Goal: Use online tool/utility: Utilize a website feature to perform a specific function

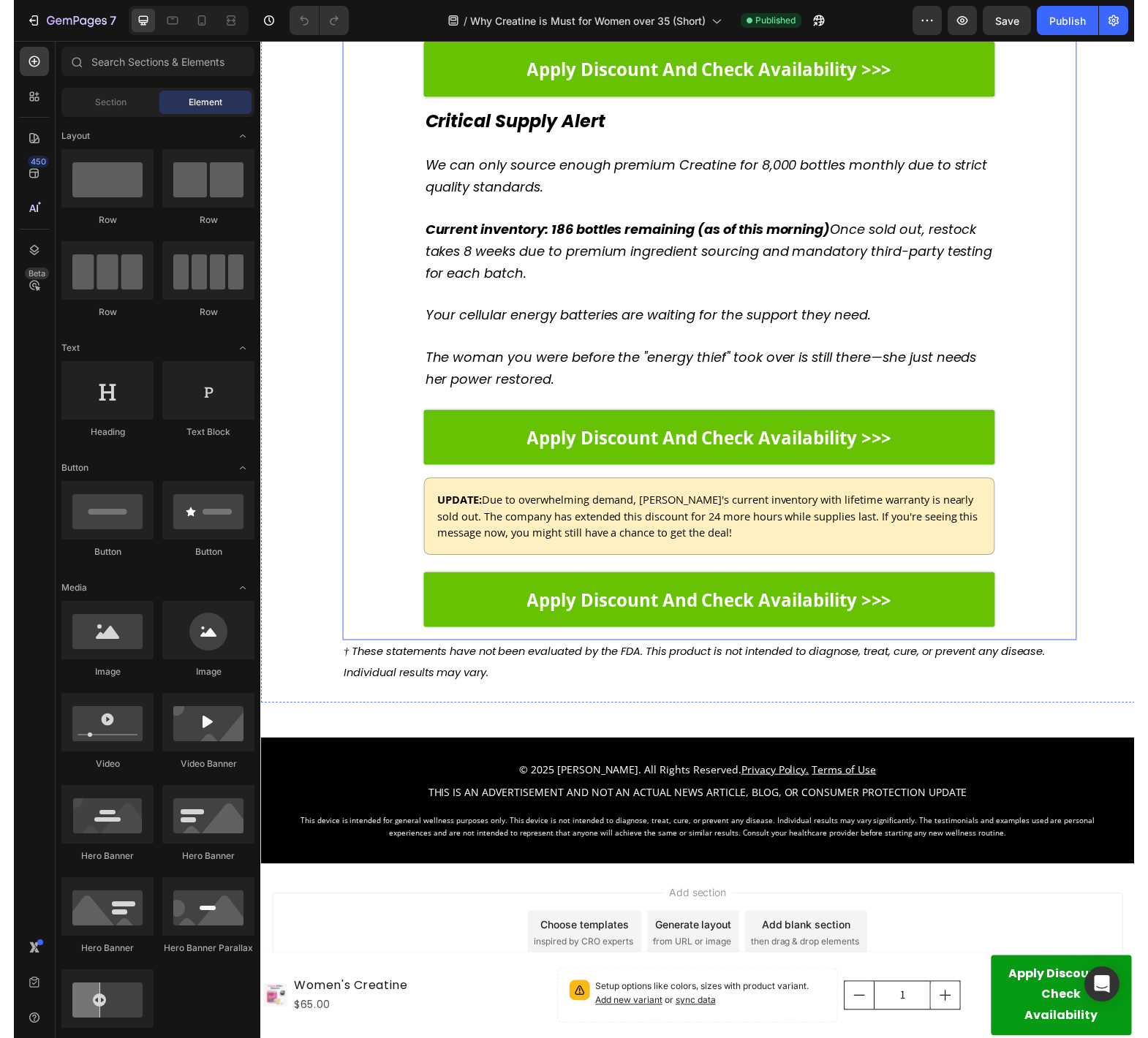
scroll to position [5154, 0]
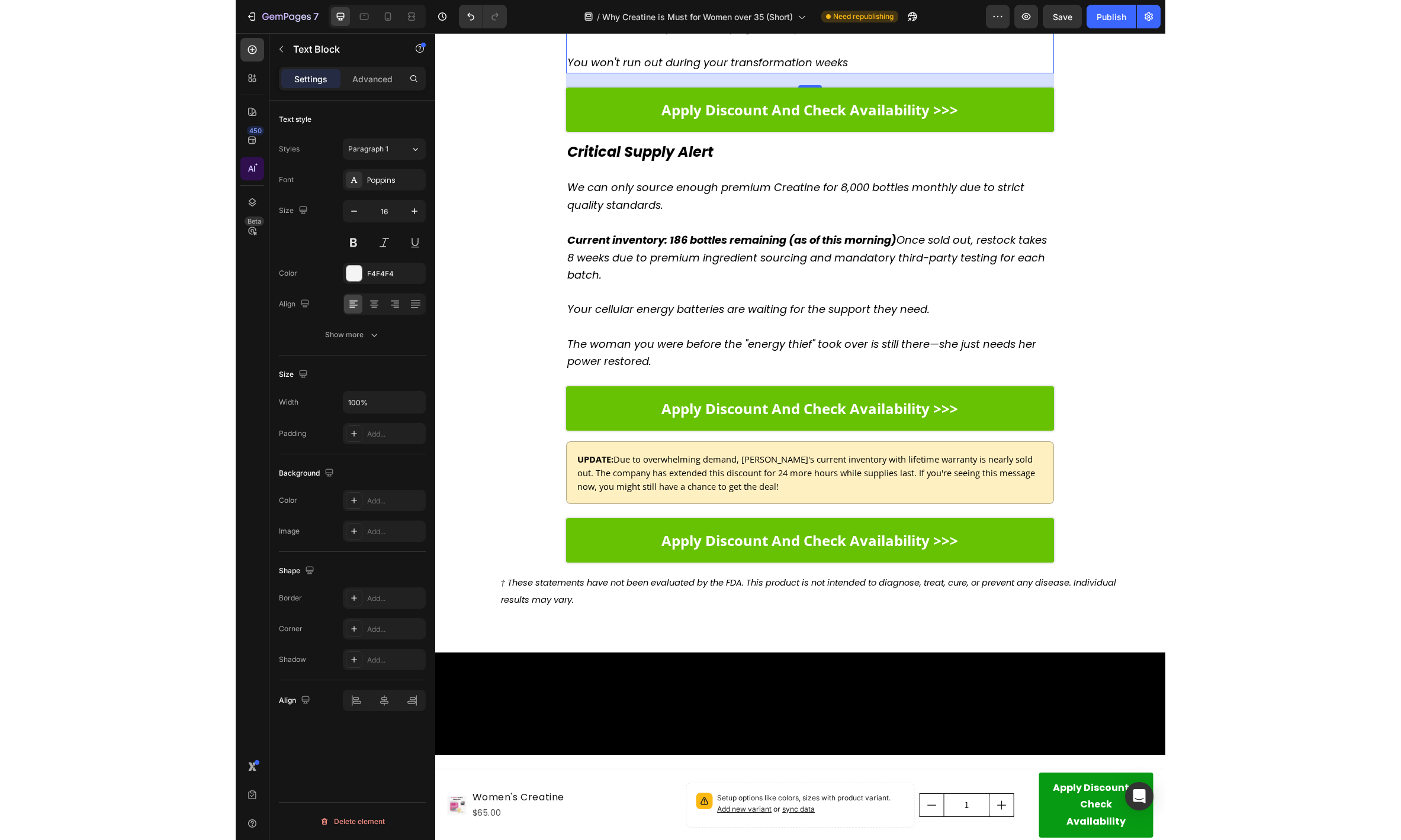
scroll to position [4129, 0]
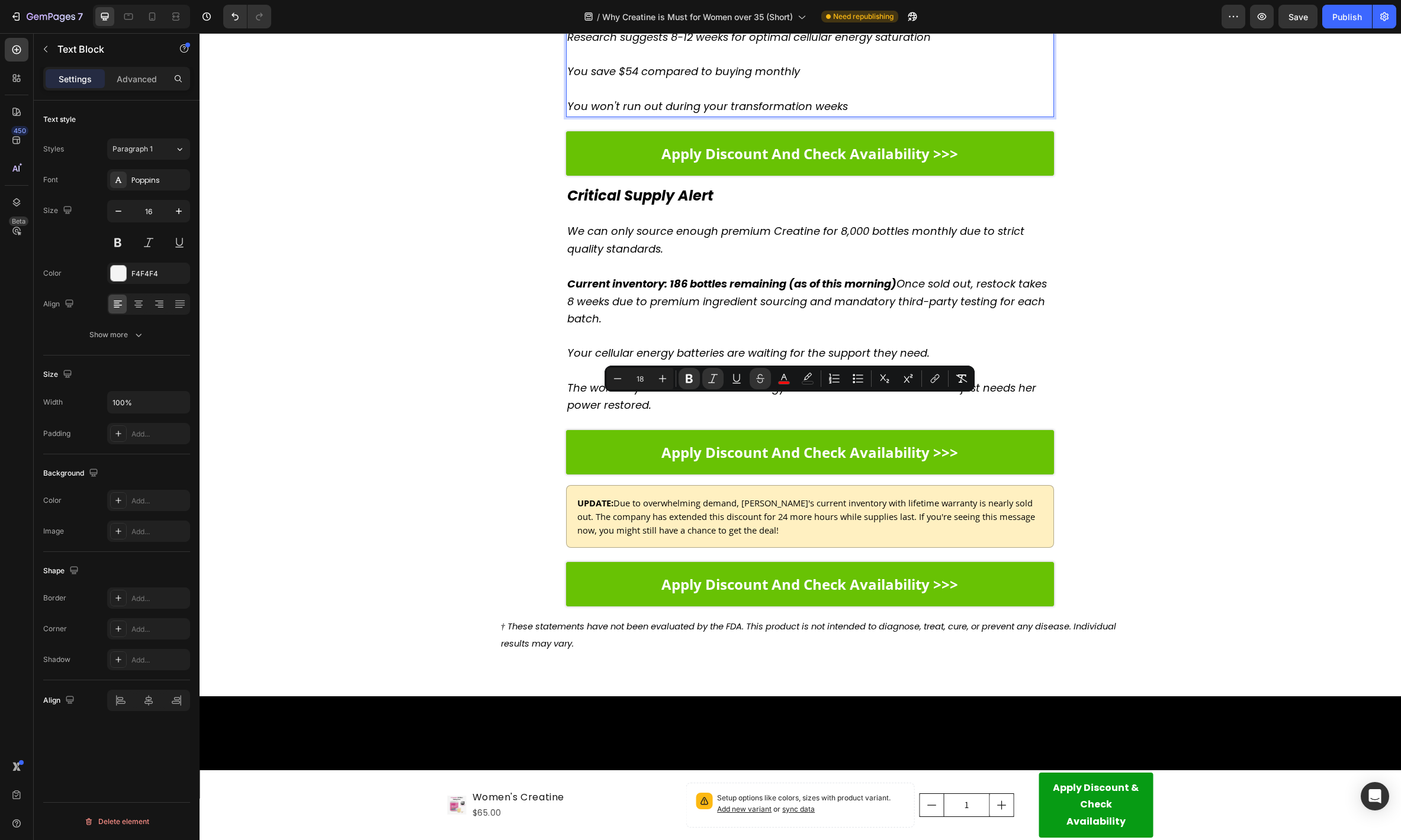
drag, startPoint x: 813, startPoint y: 404, endPoint x: 603, endPoint y: 426, distance: 211.1
copy p "Original Price $325 , Discounted Price $84.99"
drag, startPoint x: 630, startPoint y: 526, endPoint x: 646, endPoint y: 526, distance: 16.0
click at [630, 79] on icon "You save $54 compared to buying monthly" at bounding box center [684, 71] width 232 height 15
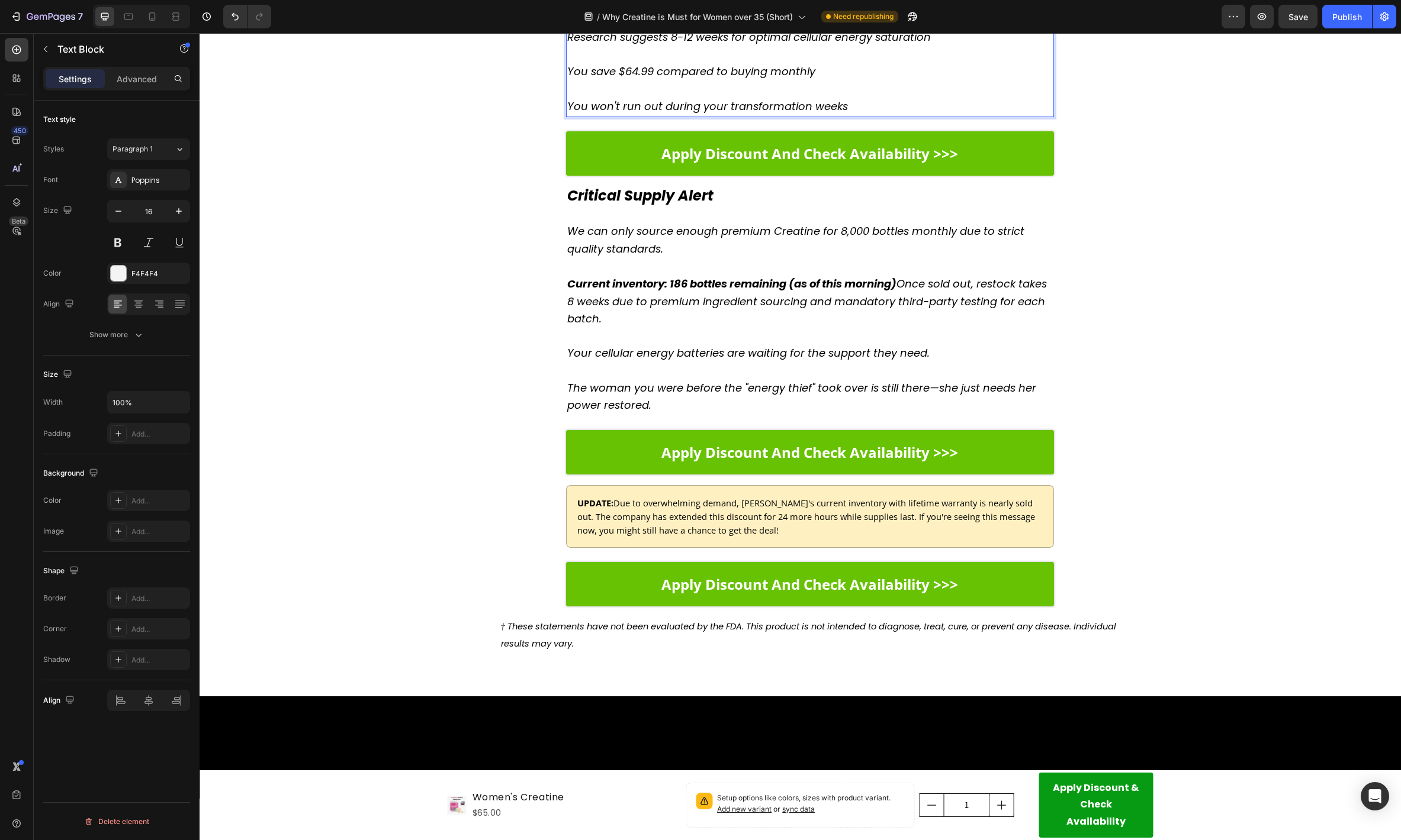
click at [906, 6] on button "Save" at bounding box center [1298, 16] width 39 height 24
click at [154, 16] on icon at bounding box center [153, 16] width 7 height 8
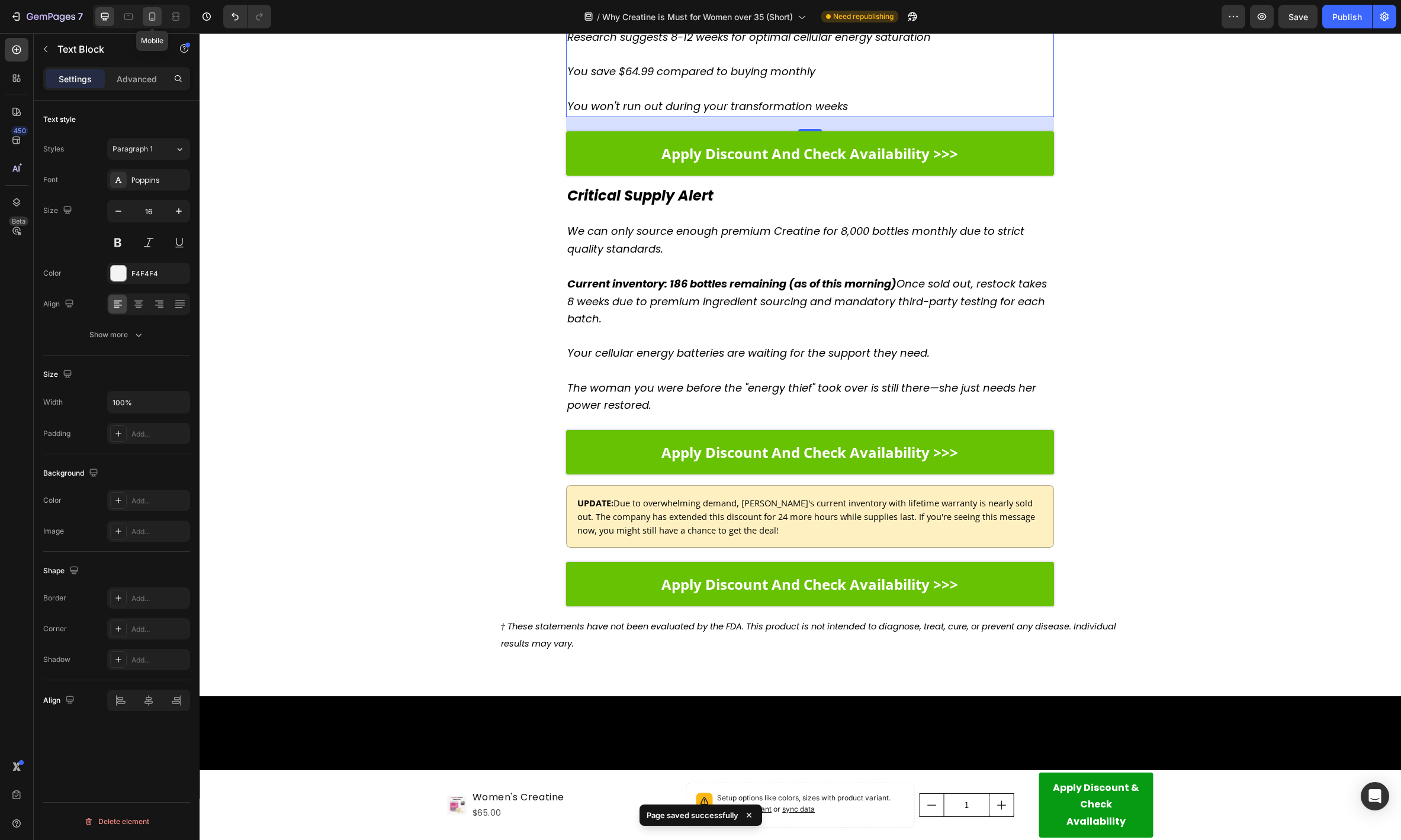
type input "14"
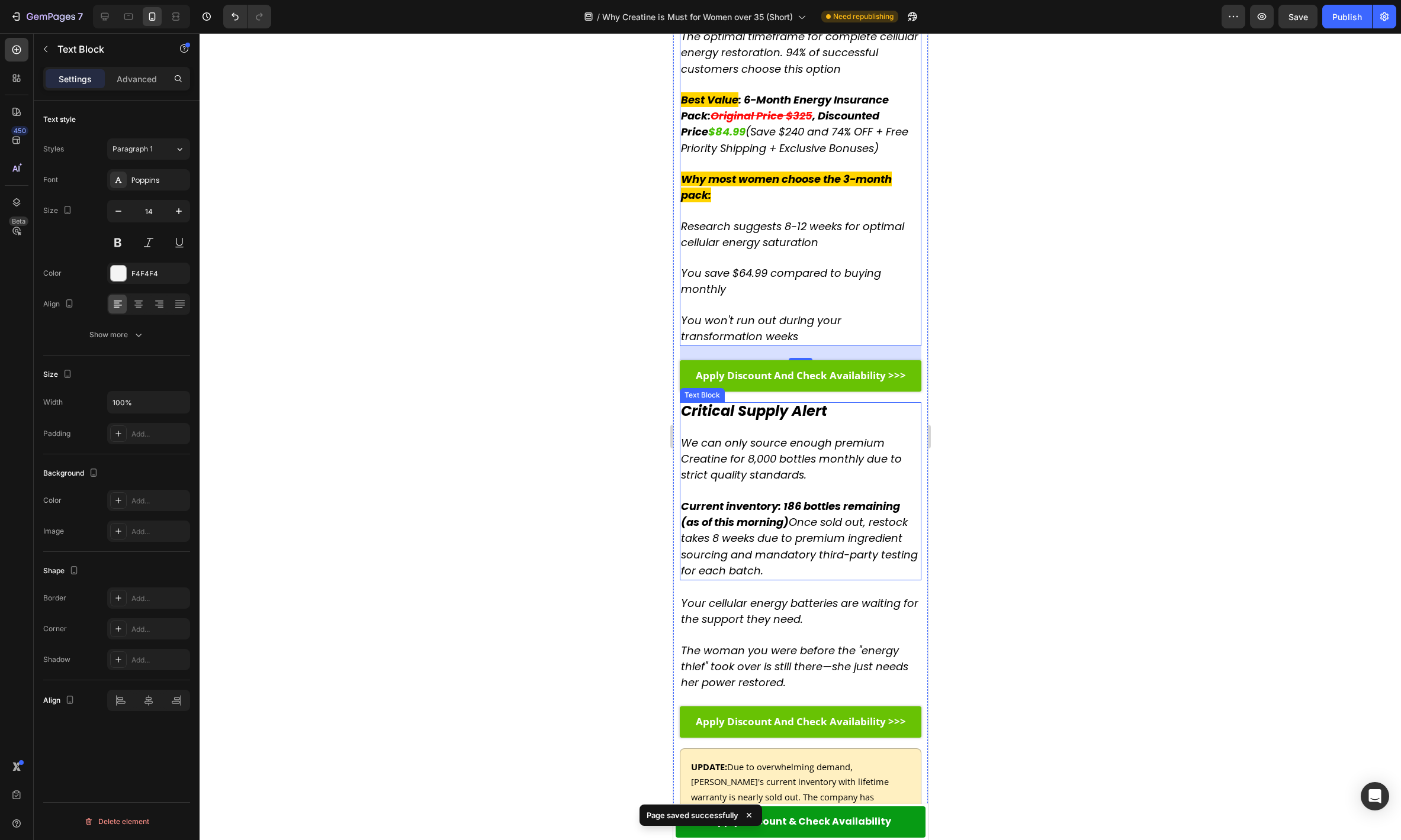
scroll to position [4696, 0]
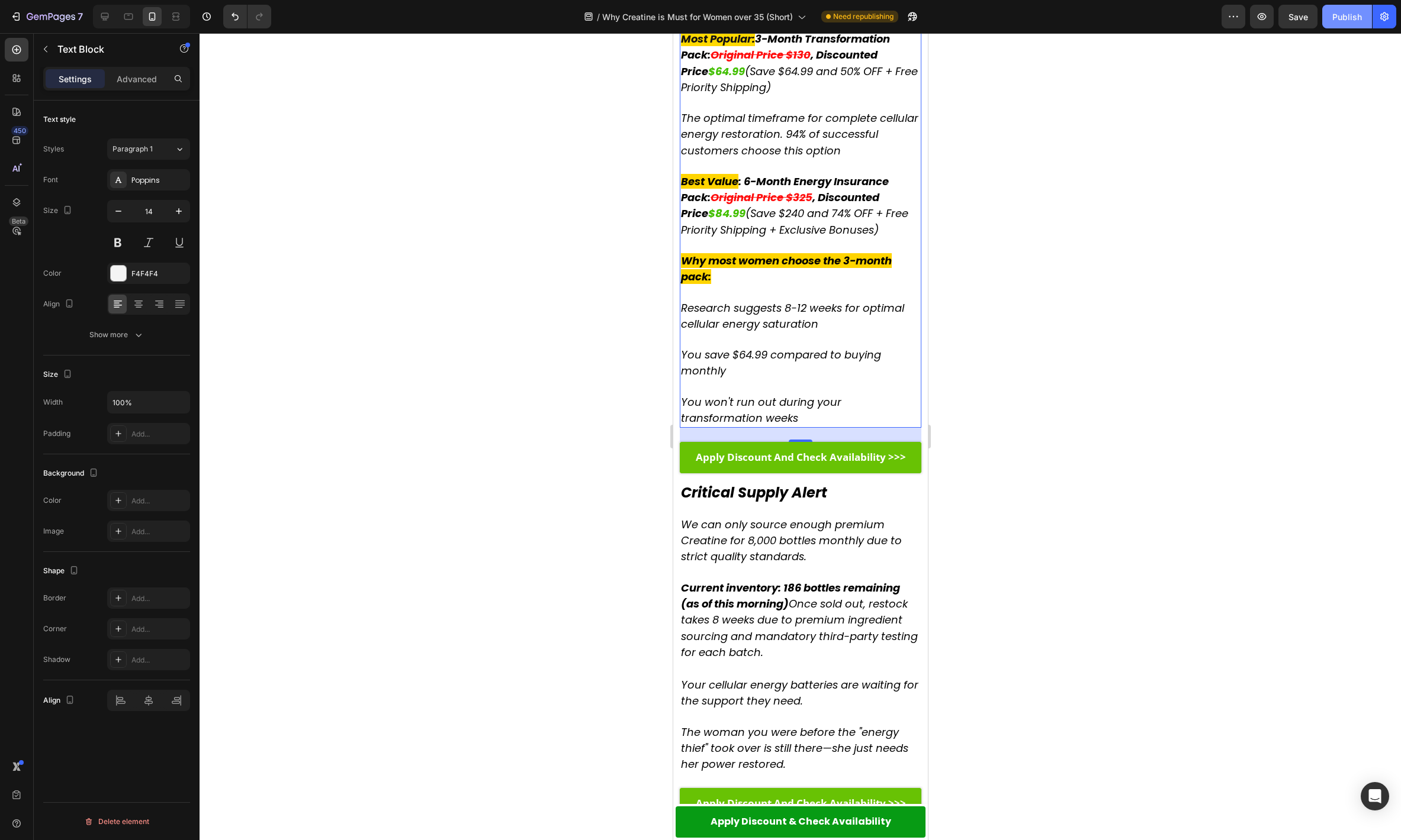
click at [906, 22] on div "Publish" at bounding box center [1347, 17] width 30 height 12
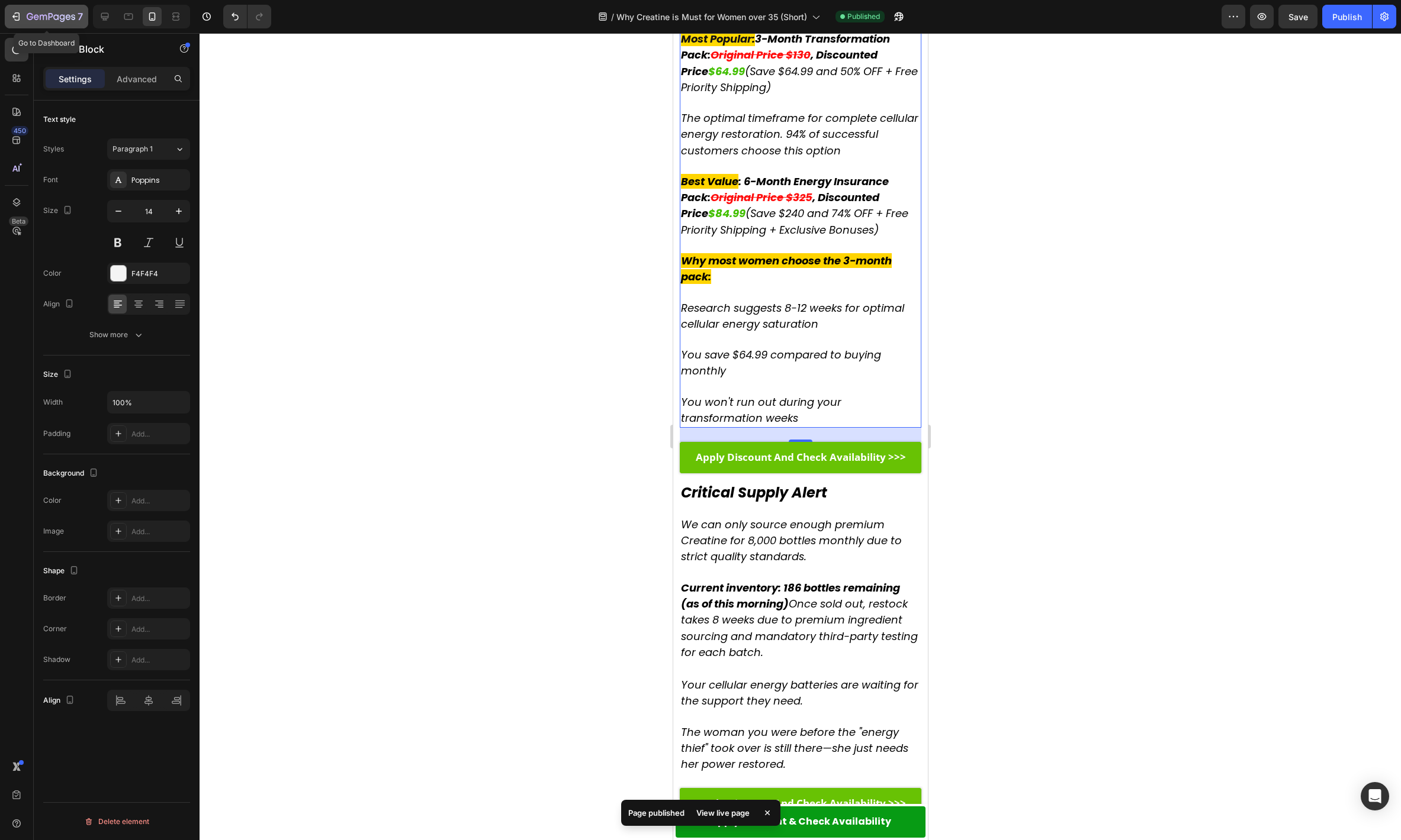
click at [44, 10] on div "7" at bounding box center [54, 16] width 56 height 14
